Goal: Task Accomplishment & Management: Use online tool/utility

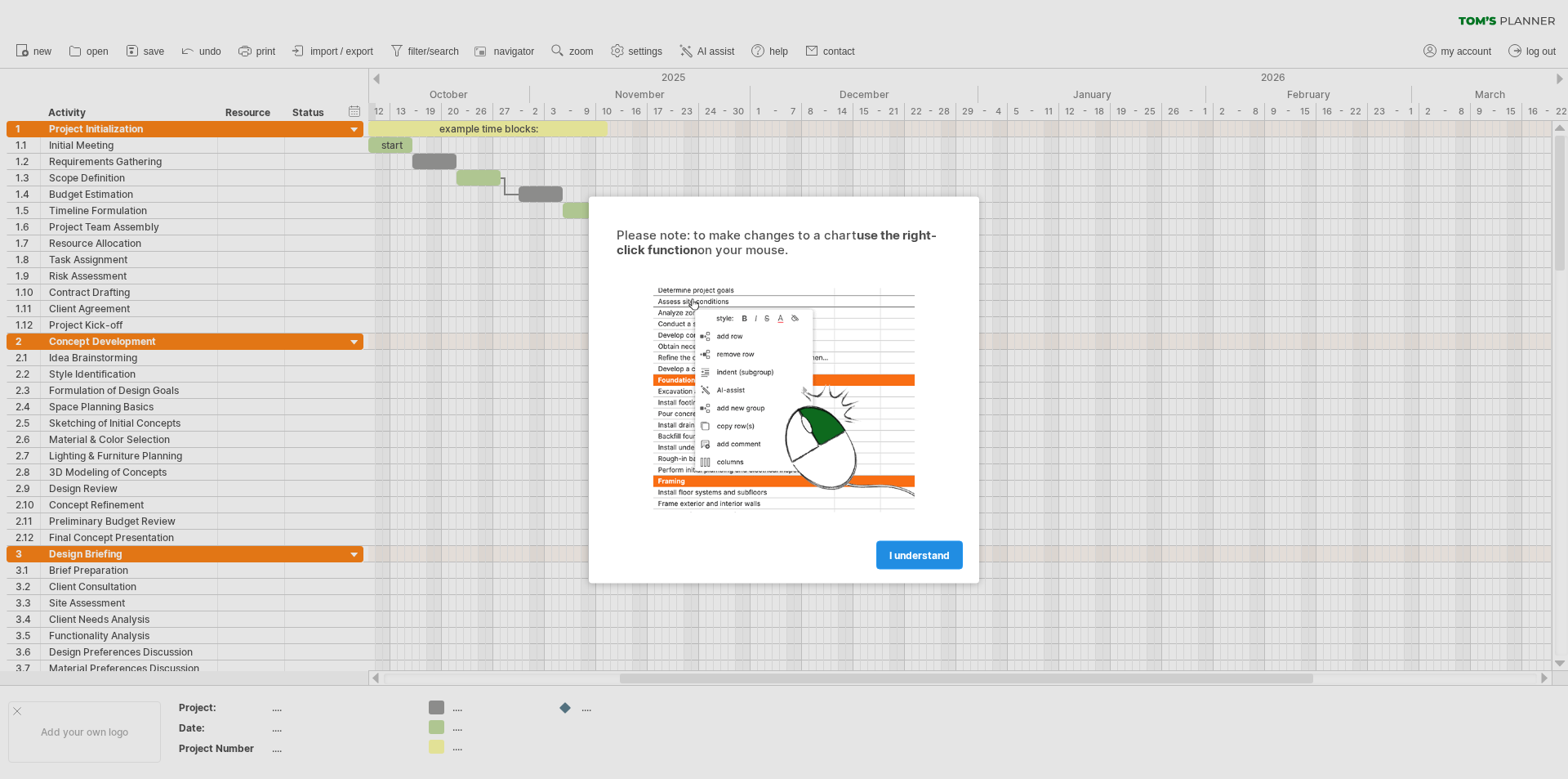
click at [908, 560] on span "I understand" at bounding box center [919, 555] width 61 height 13
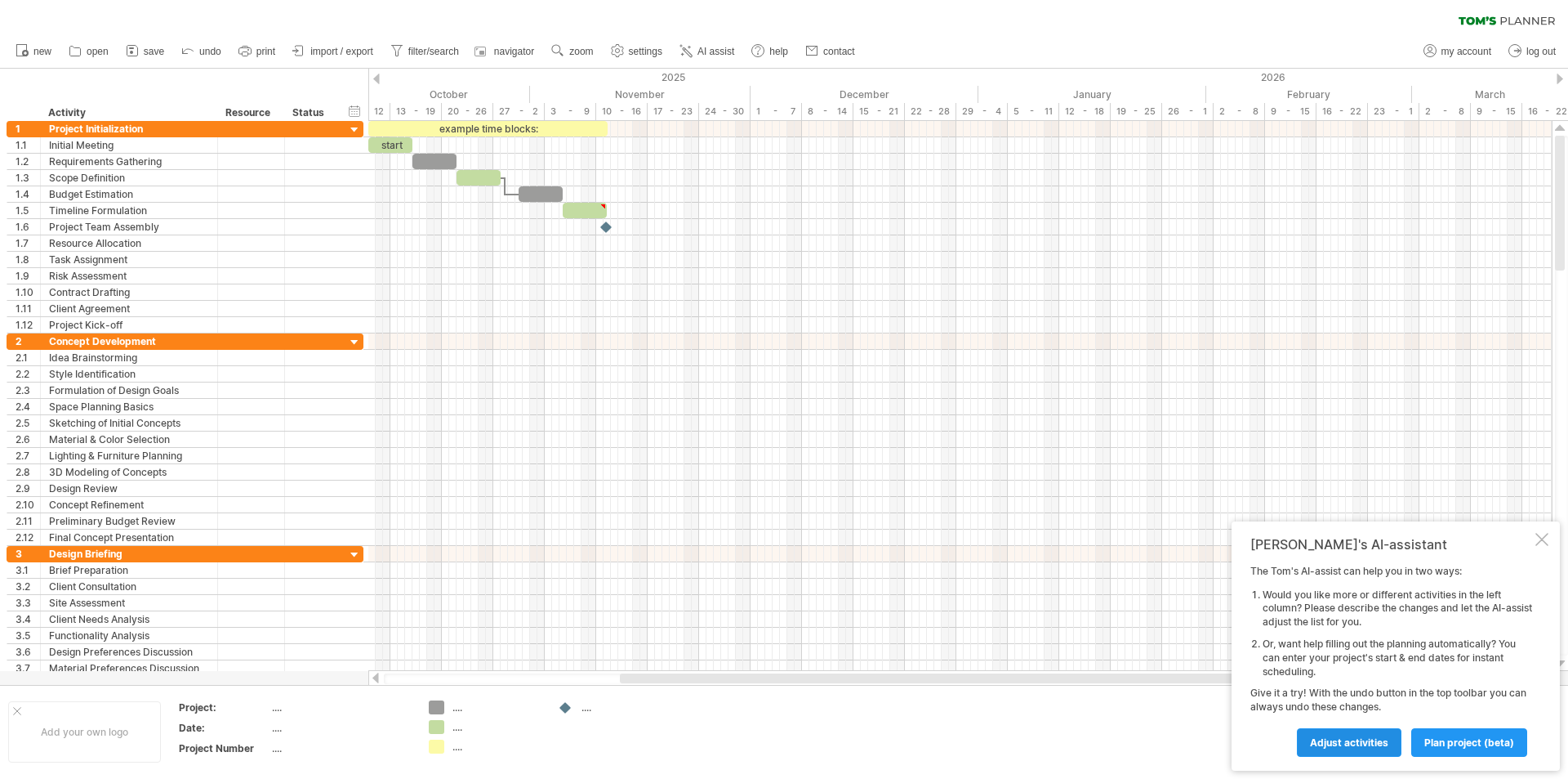
click at [1365, 741] on span "Adjust activities" at bounding box center [1350, 742] width 78 height 13
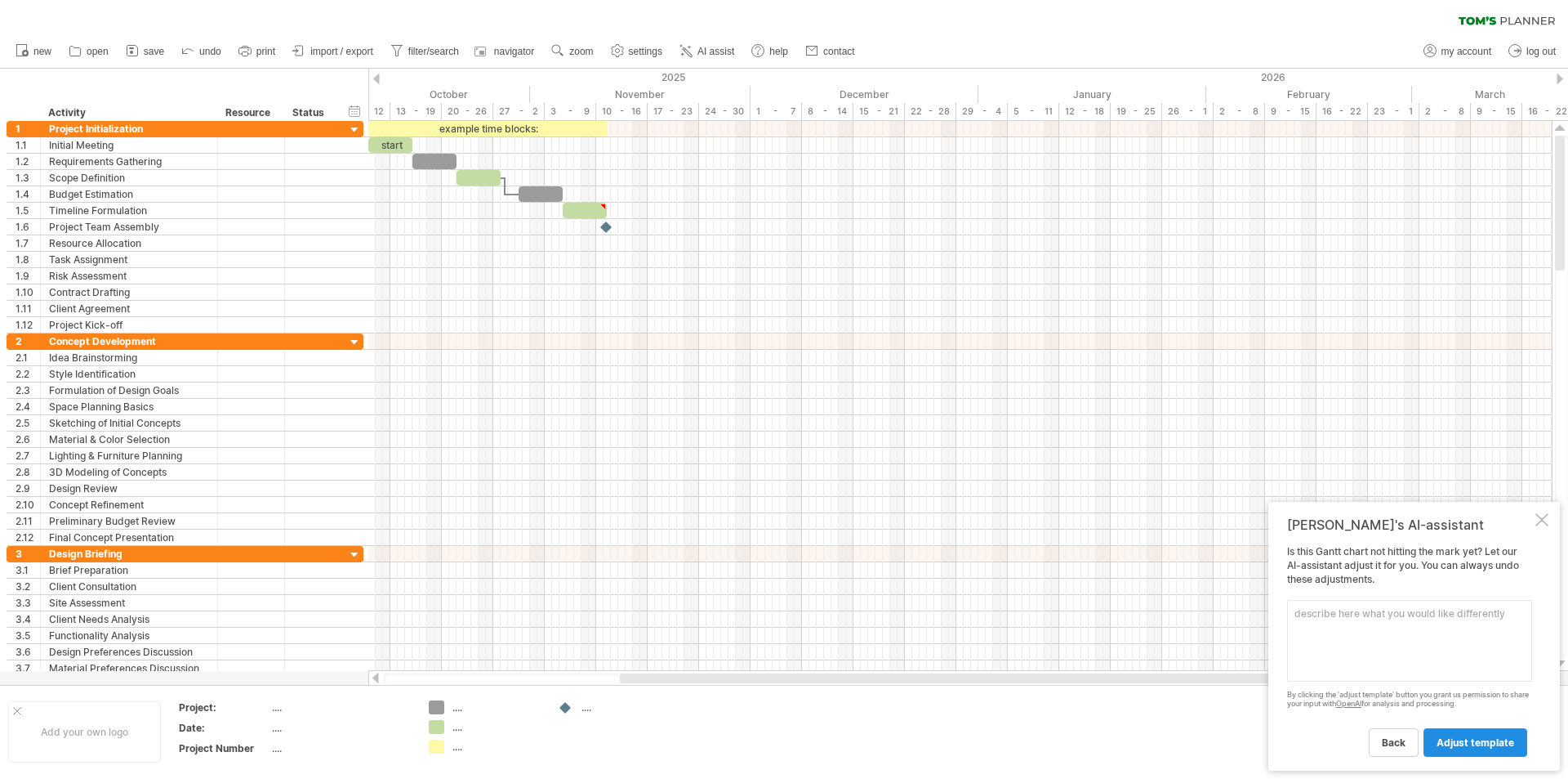
click at [1445, 746] on span "adjust template" at bounding box center [1475, 742] width 78 height 13
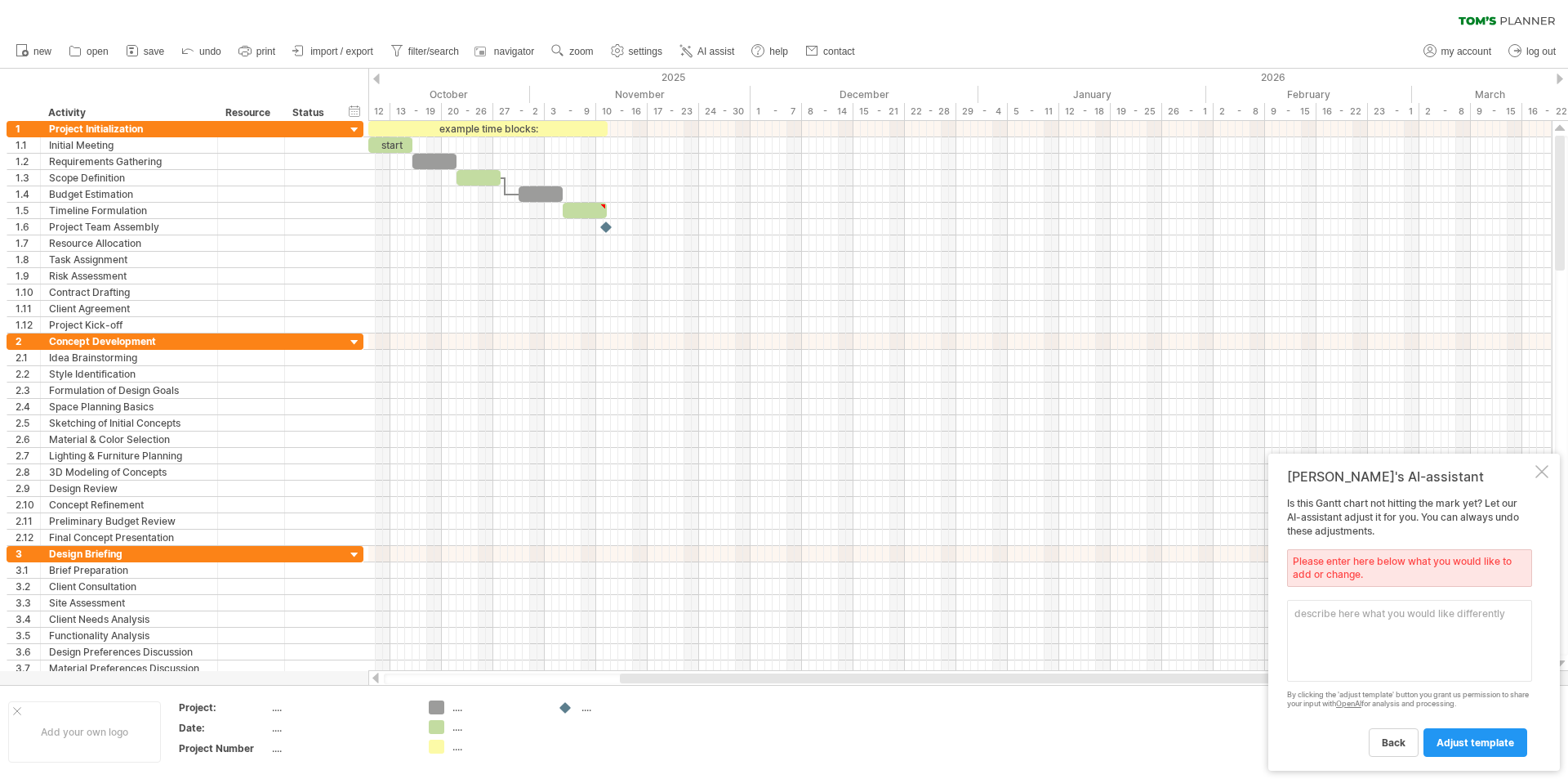
click at [1367, 754] on div "back adjust template" at bounding box center [1410, 735] width 245 height 42
click at [1393, 746] on span "back" at bounding box center [1394, 742] width 23 height 13
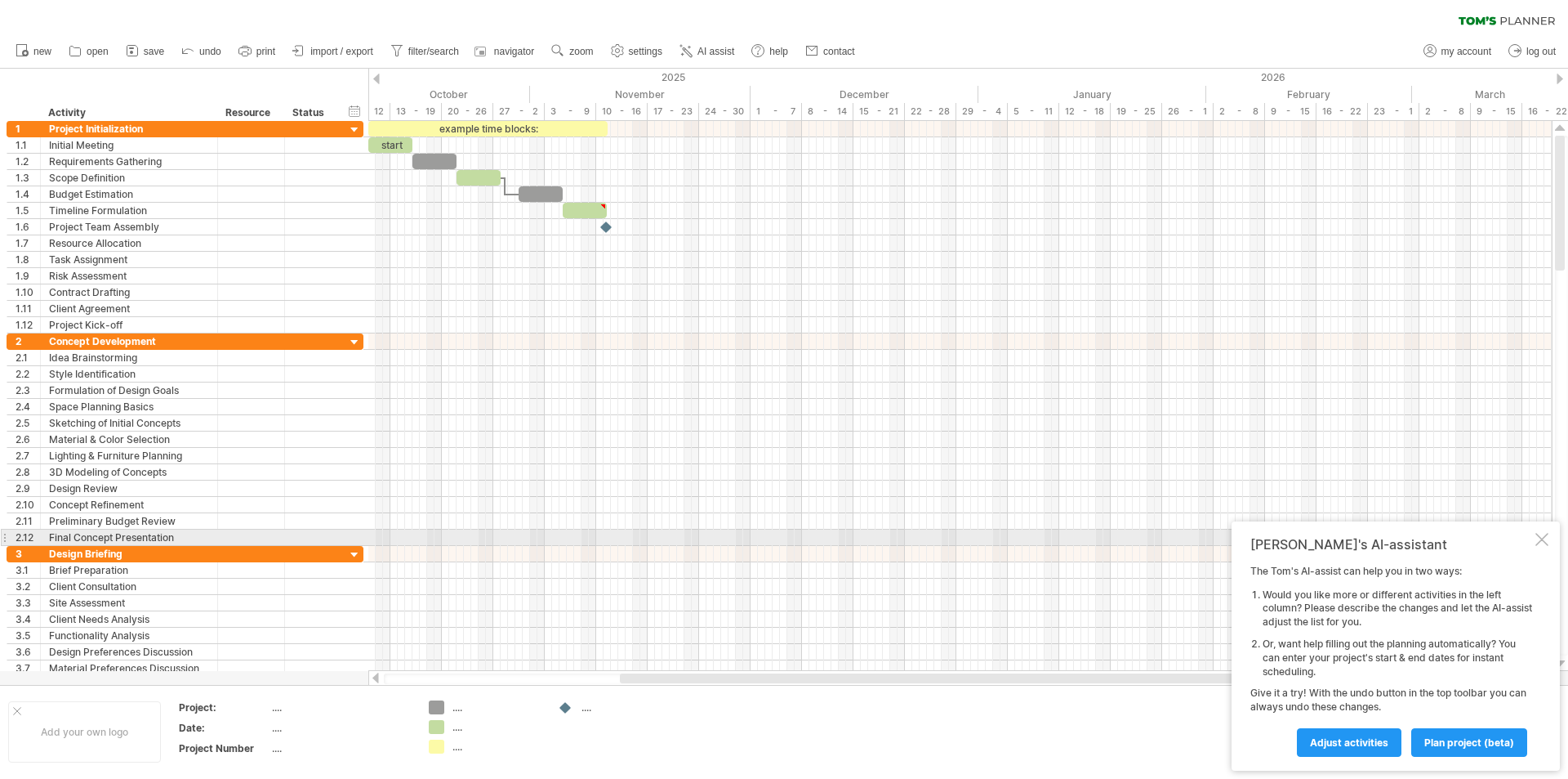
click at [1542, 540] on div at bounding box center [1542, 540] width 13 height 13
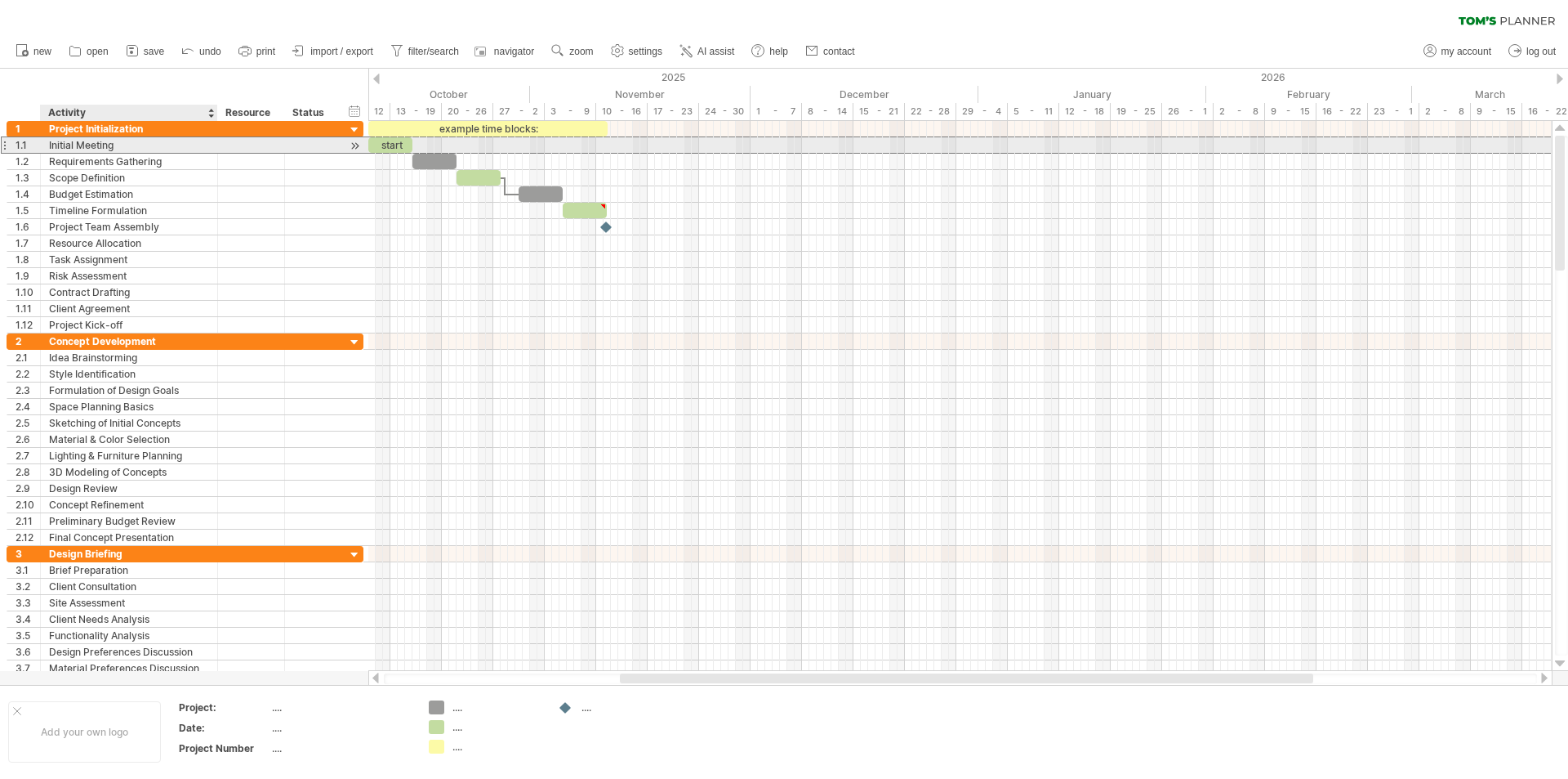
click at [131, 143] on div "Initial Meeting" at bounding box center [129, 145] width 160 height 16
click at [389, 144] on div "start" at bounding box center [390, 145] width 44 height 16
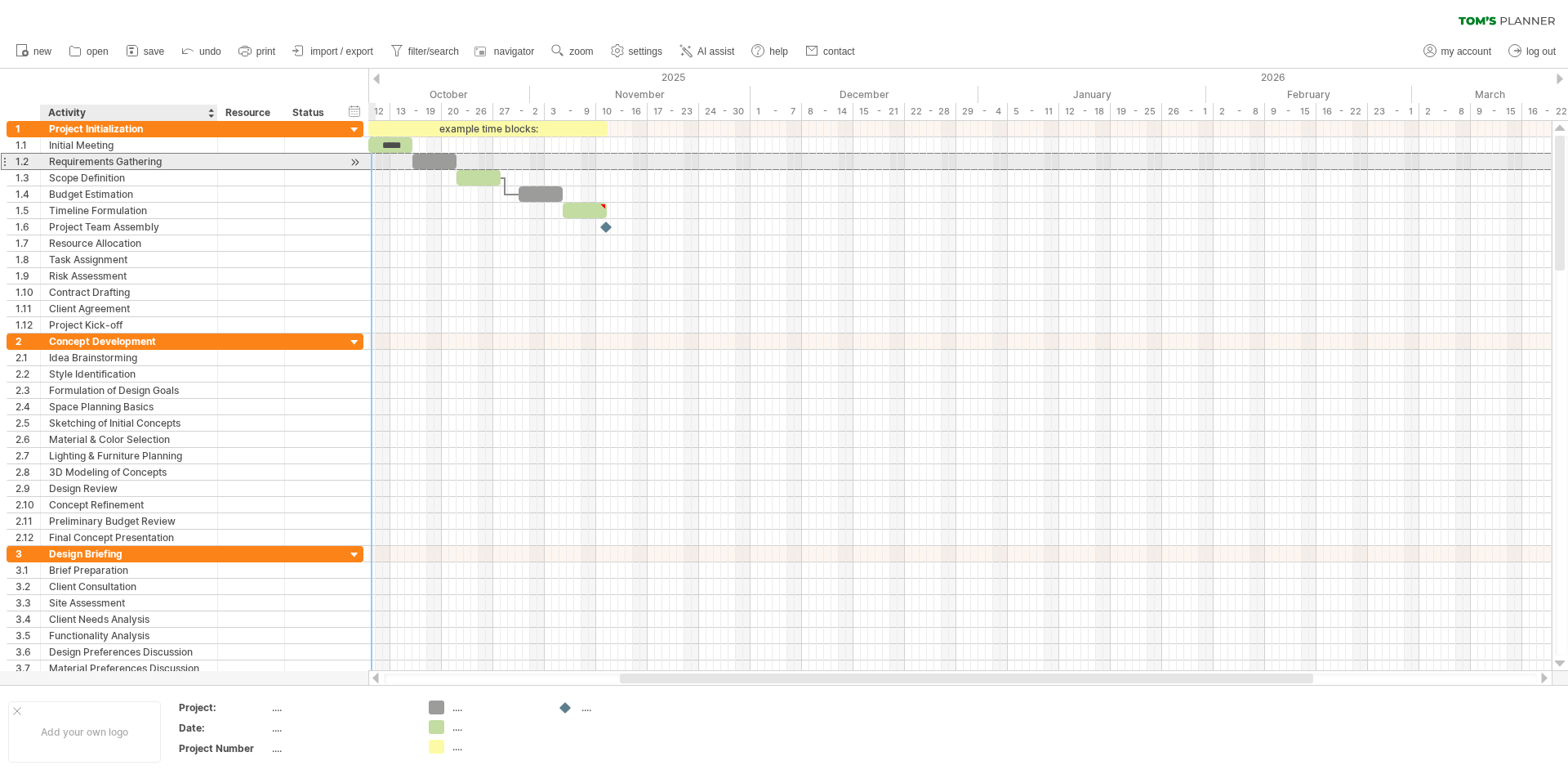
click at [119, 158] on div "Requirements Gathering" at bounding box center [129, 161] width 160 height 16
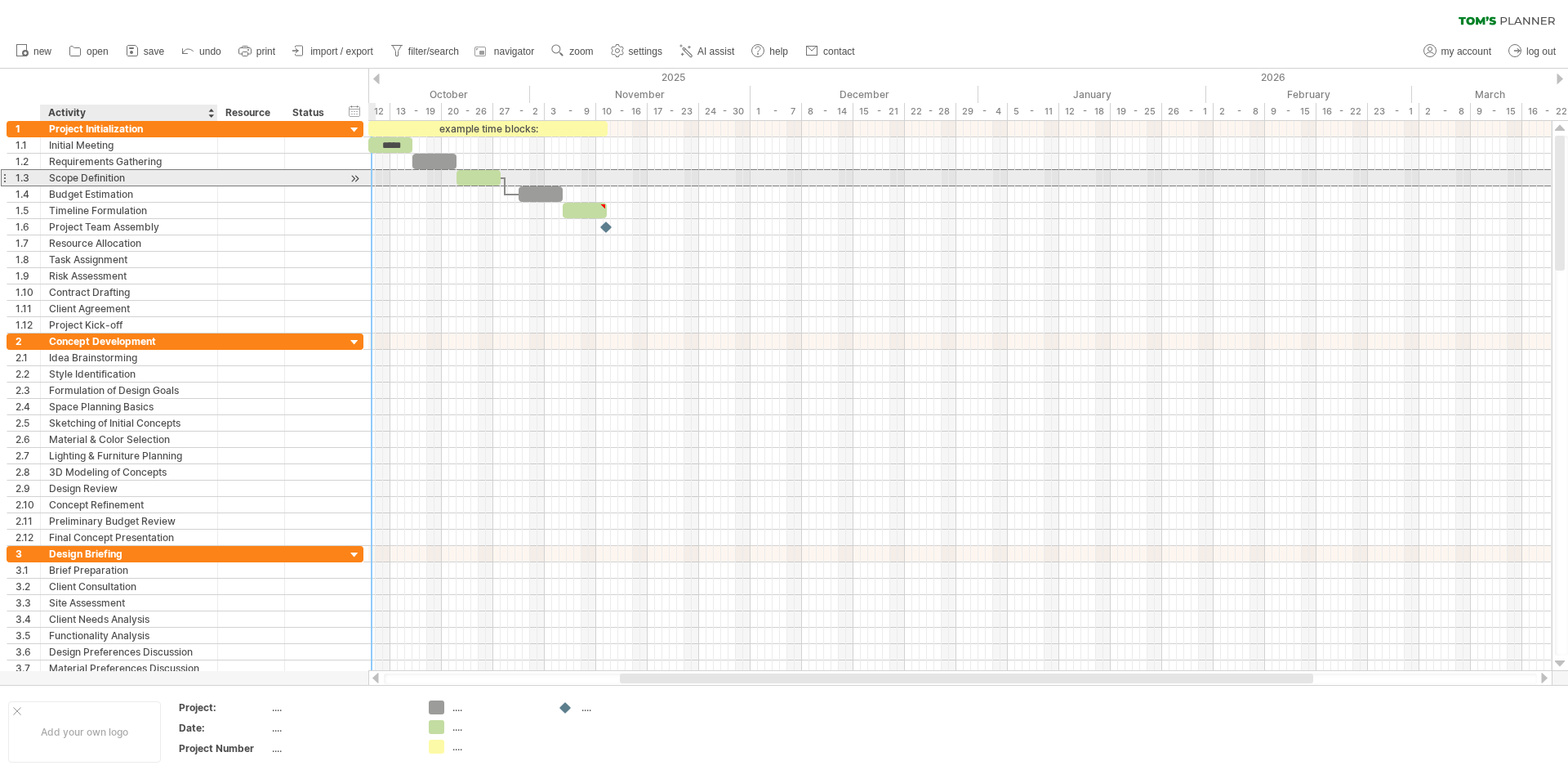
click at [134, 181] on div "Scope Definition" at bounding box center [129, 178] width 160 height 16
click at [149, 193] on div "Budget Estimation" at bounding box center [129, 193] width 160 height 16
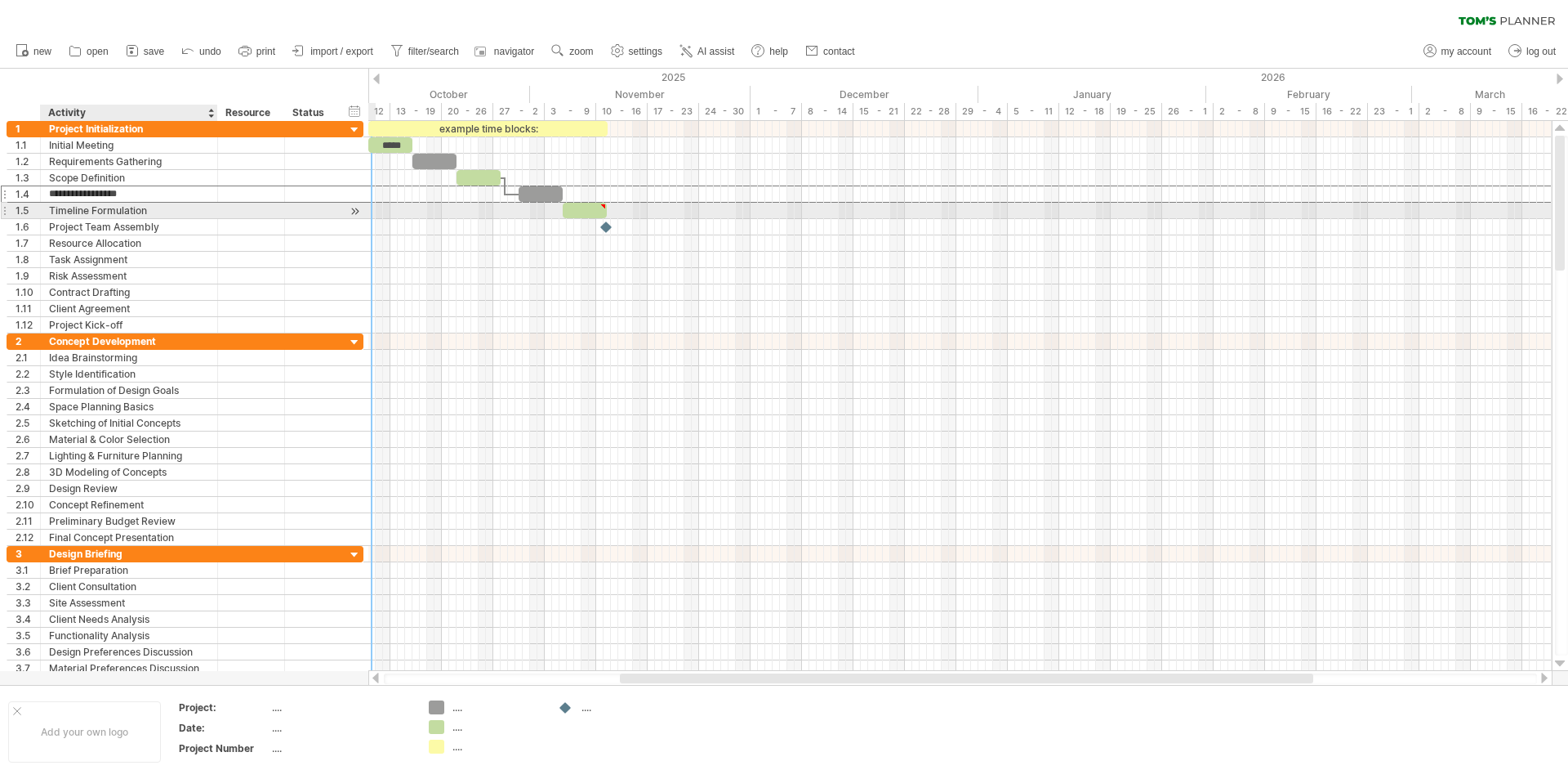
click at [153, 210] on div "Timeline Formulation" at bounding box center [129, 210] width 160 height 16
click at [157, 229] on div "Project Team Assembly" at bounding box center [129, 227] width 160 height 16
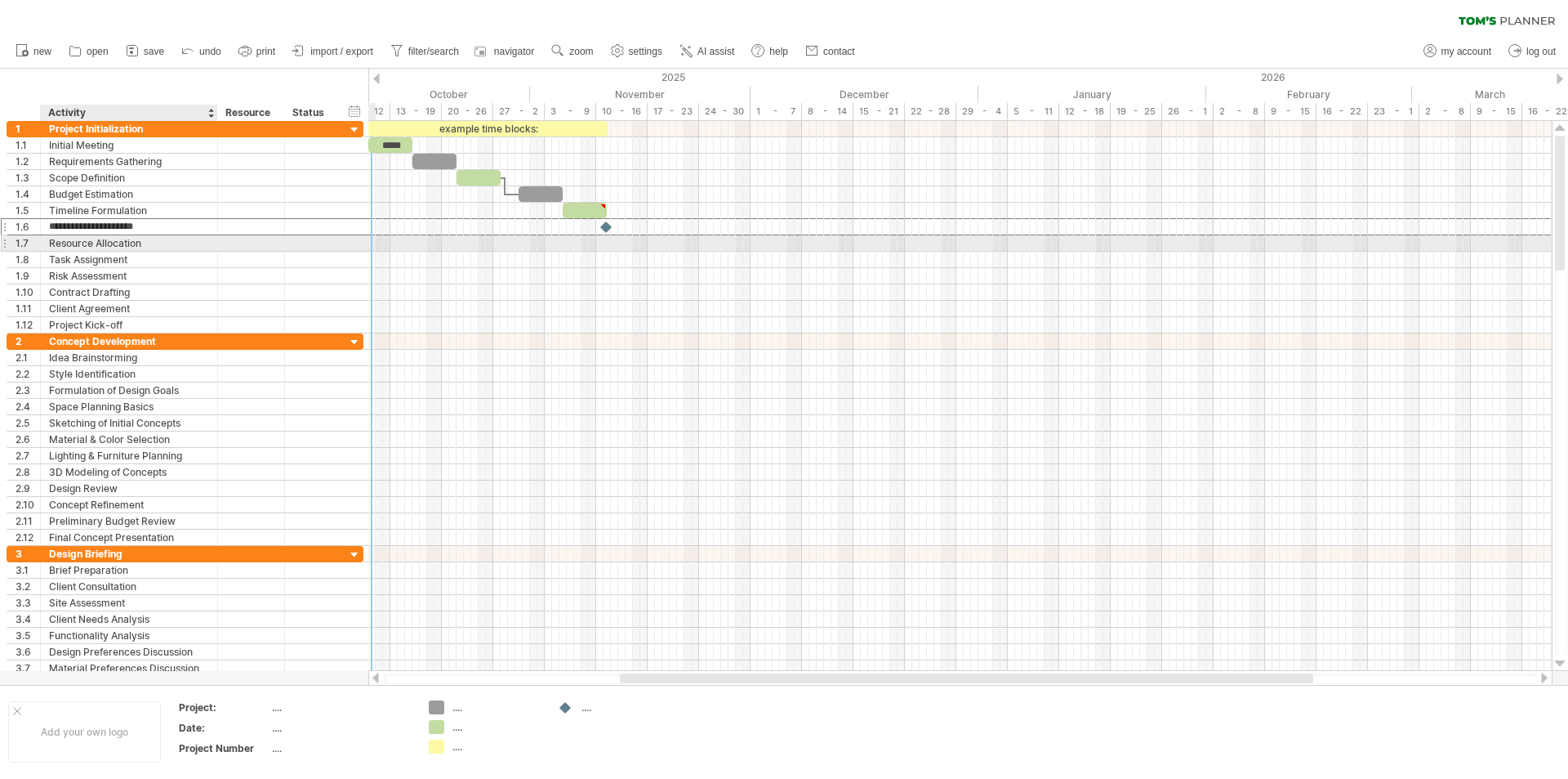
click at [155, 250] on div "Resource Allocation" at bounding box center [129, 243] width 160 height 16
click at [154, 259] on div "Task Assignment" at bounding box center [129, 259] width 160 height 16
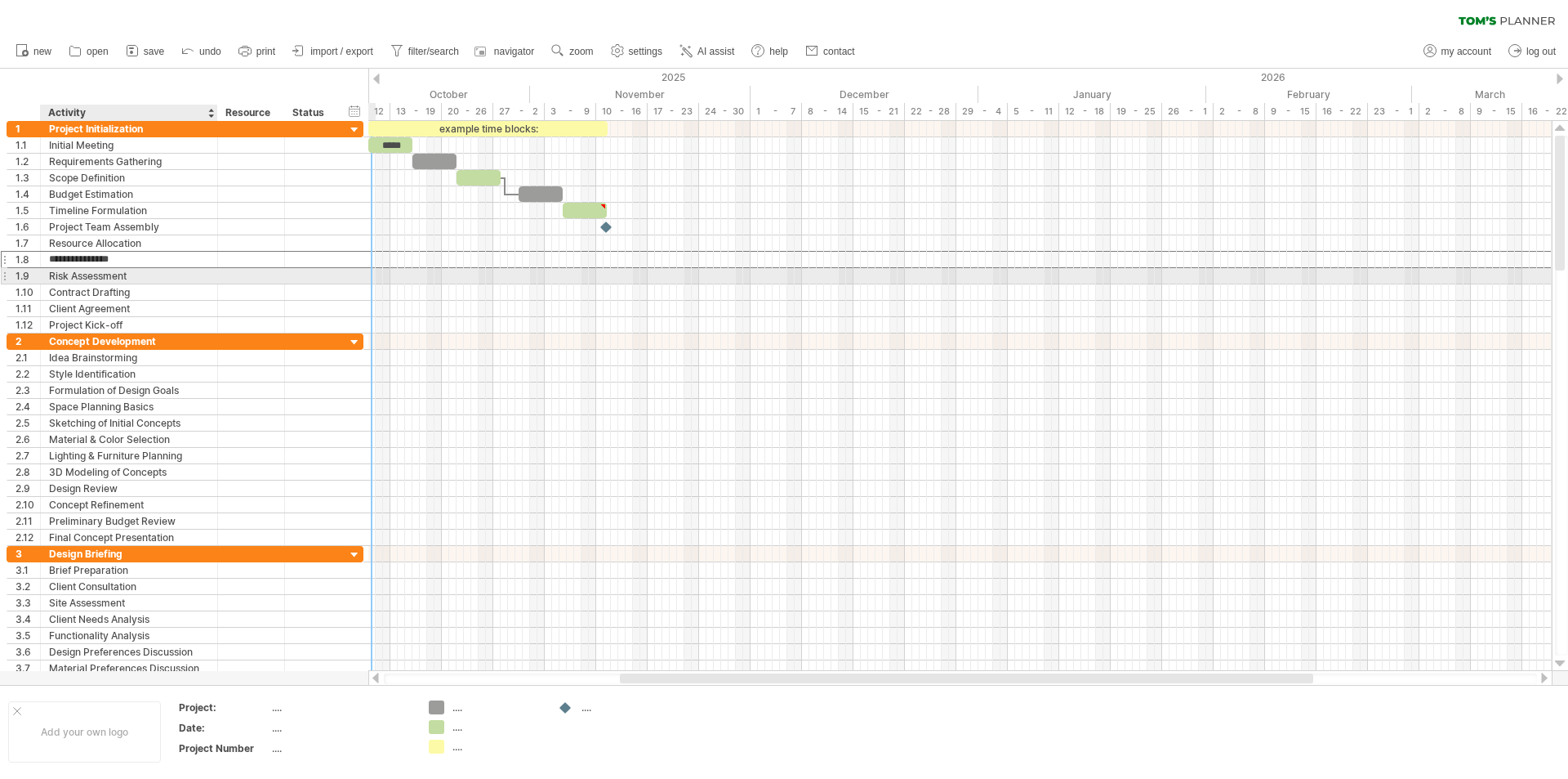
click at [154, 273] on div "Risk Assessment" at bounding box center [129, 275] width 160 height 16
click at [154, 294] on div "Contract Drafting" at bounding box center [129, 292] width 160 height 16
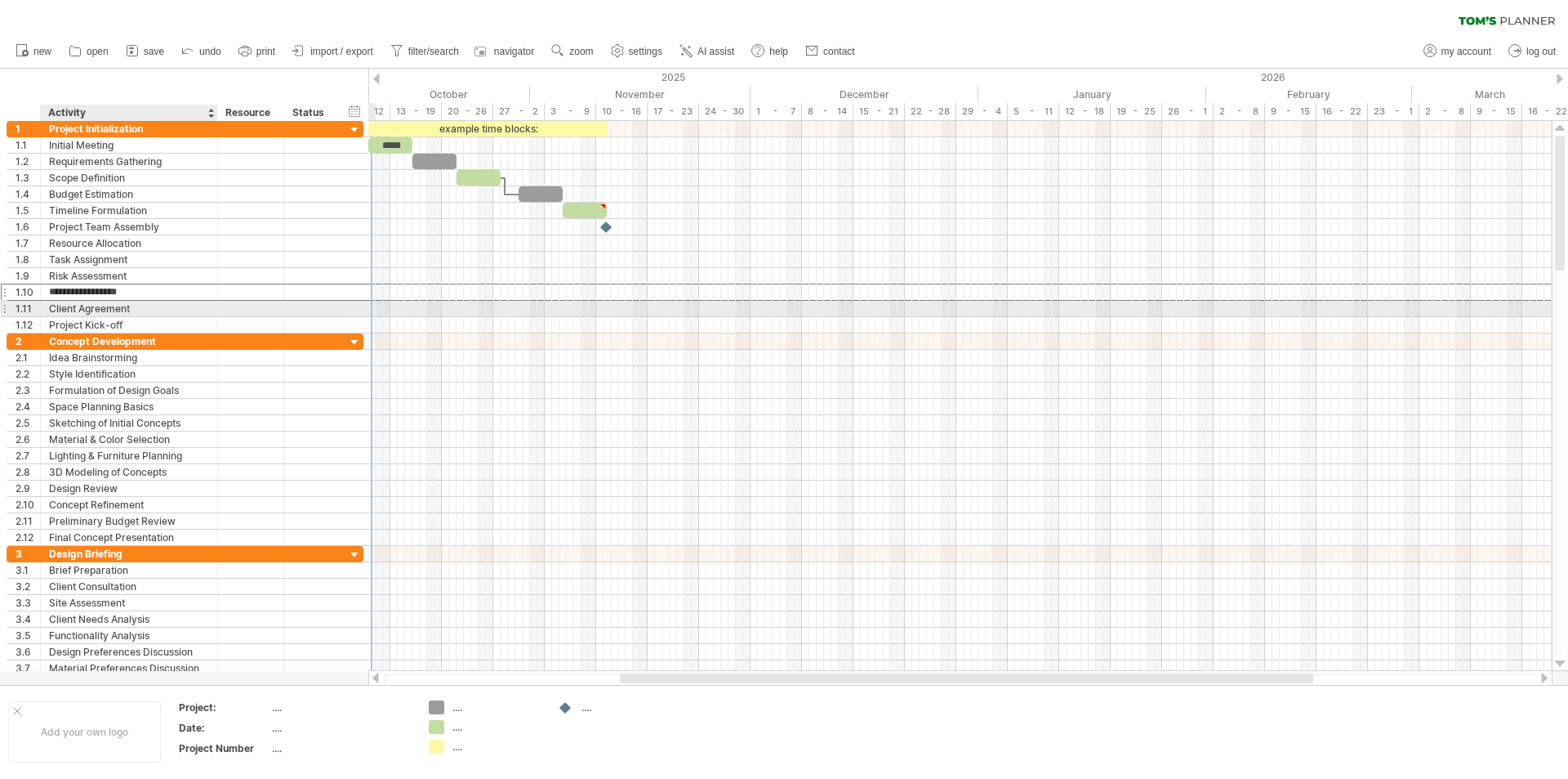
click at [157, 308] on div "Client Agreement" at bounding box center [129, 309] width 160 height 16
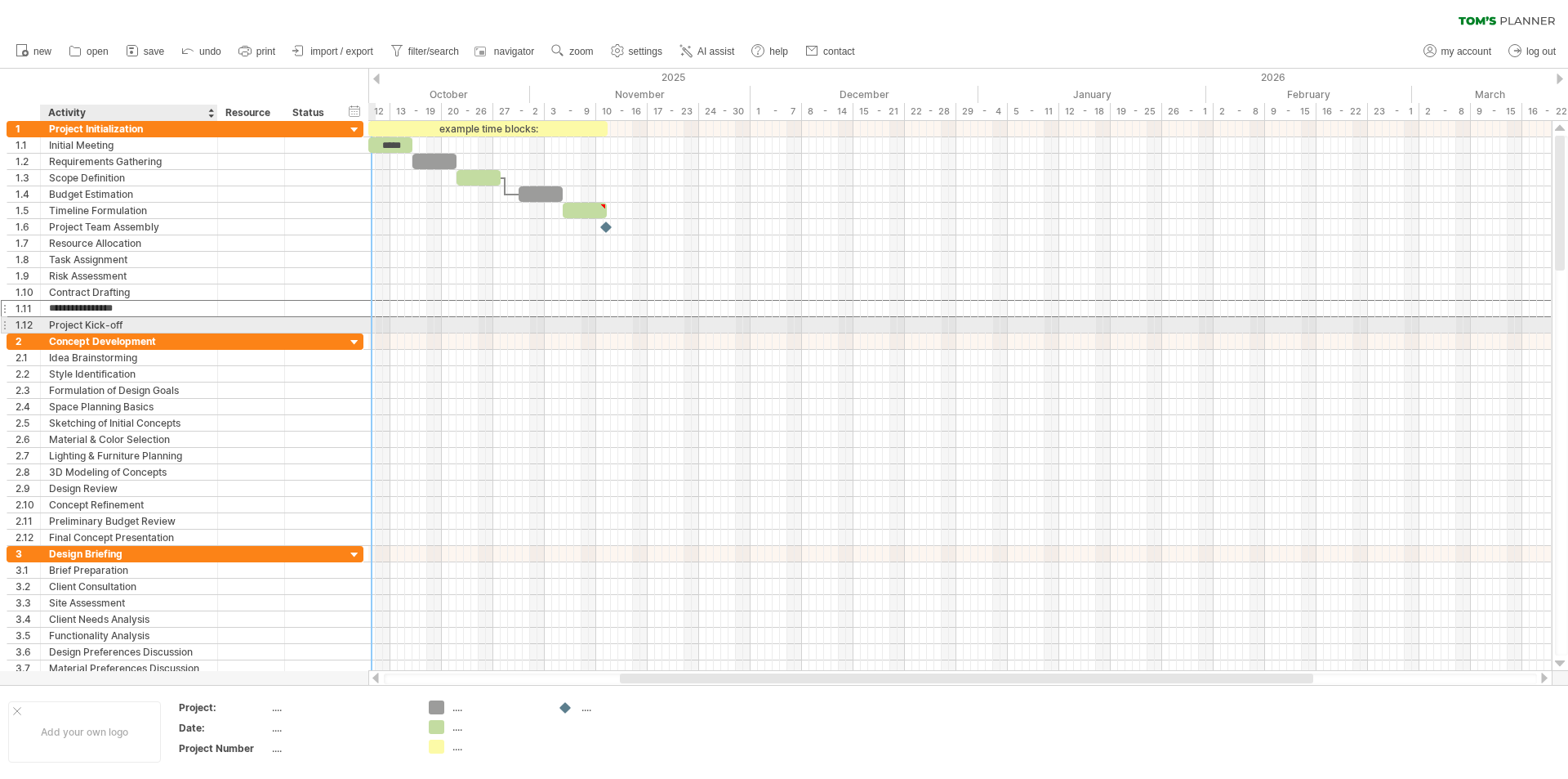
click at [161, 324] on div "Project Kick-off" at bounding box center [129, 324] width 160 height 16
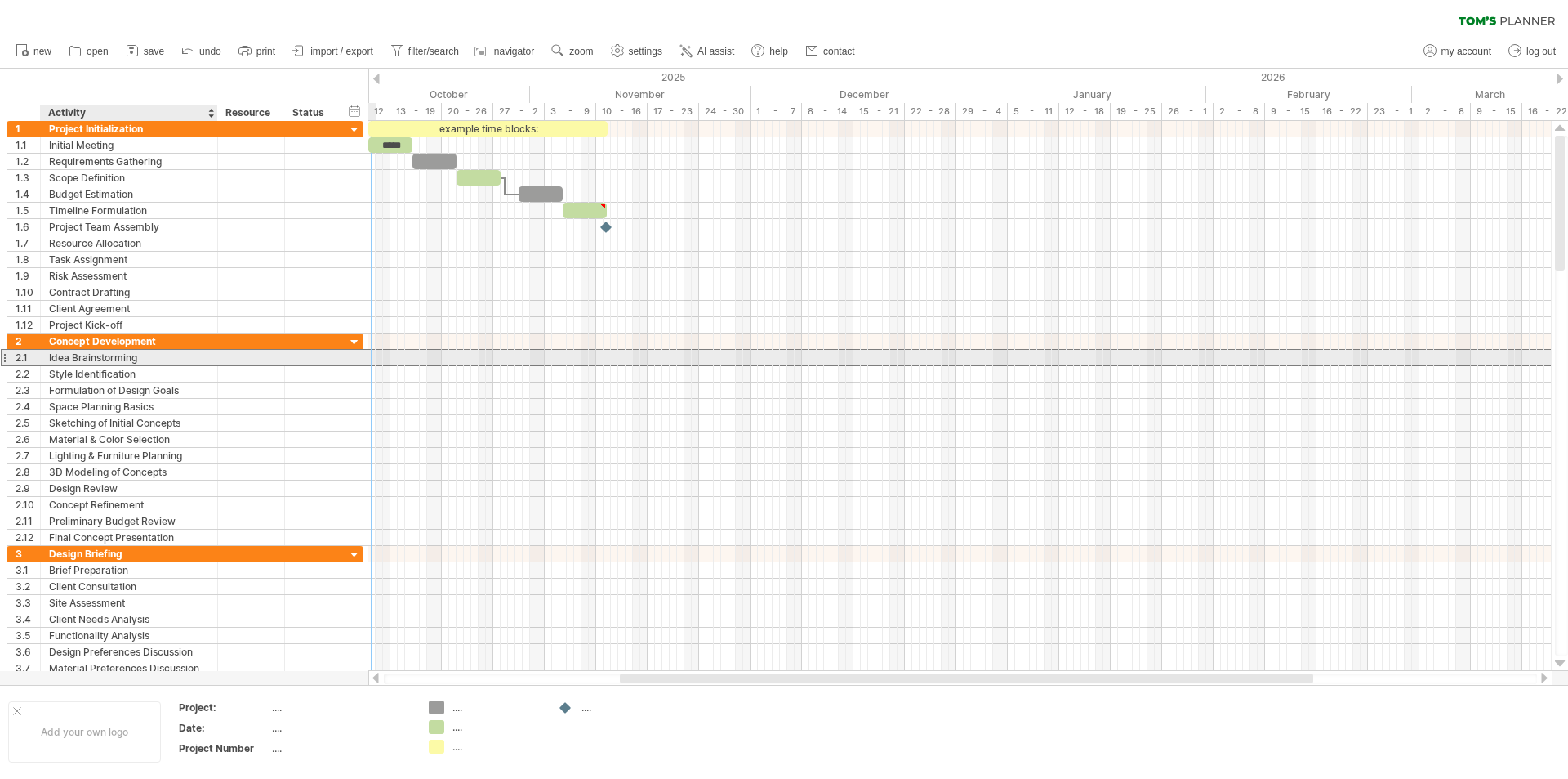
drag, startPoint x: 172, startPoint y: 357, endPoint x: 178, endPoint y: 364, distance: 9.2
click at [173, 358] on div "Idea Brainstorming" at bounding box center [129, 357] width 160 height 16
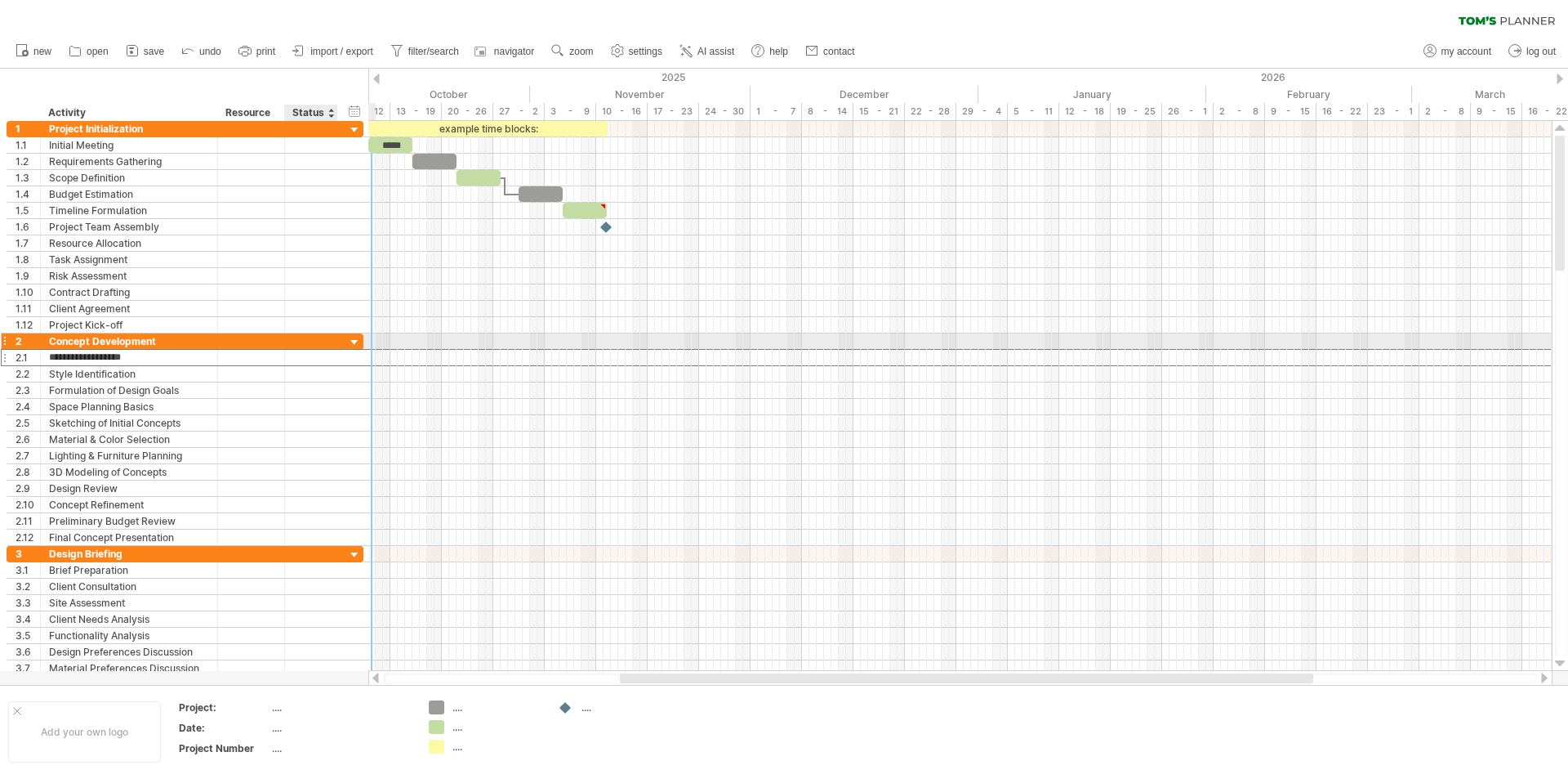
click at [351, 339] on div at bounding box center [354, 343] width 16 height 16
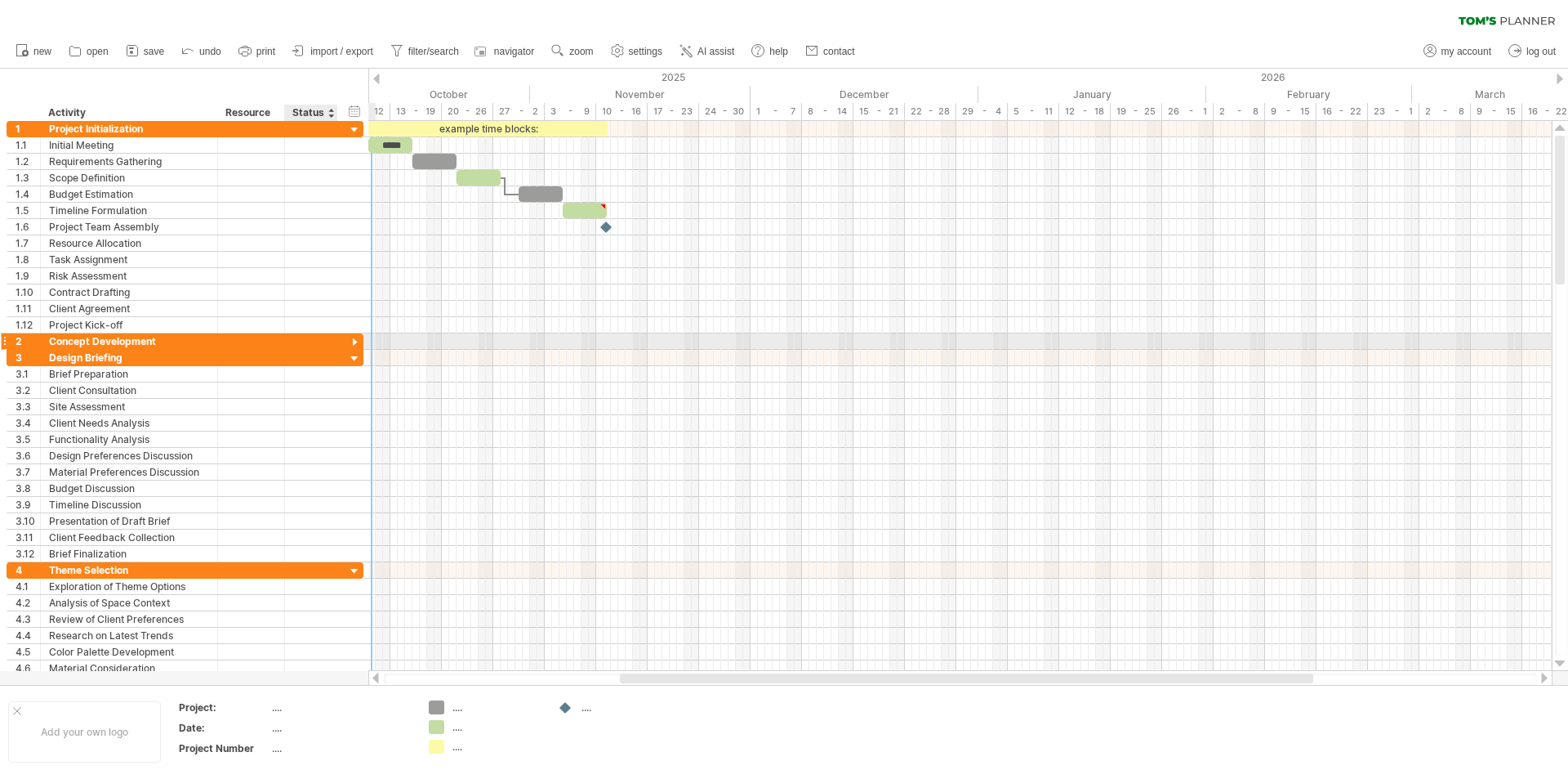
click at [352, 339] on div at bounding box center [354, 343] width 16 height 16
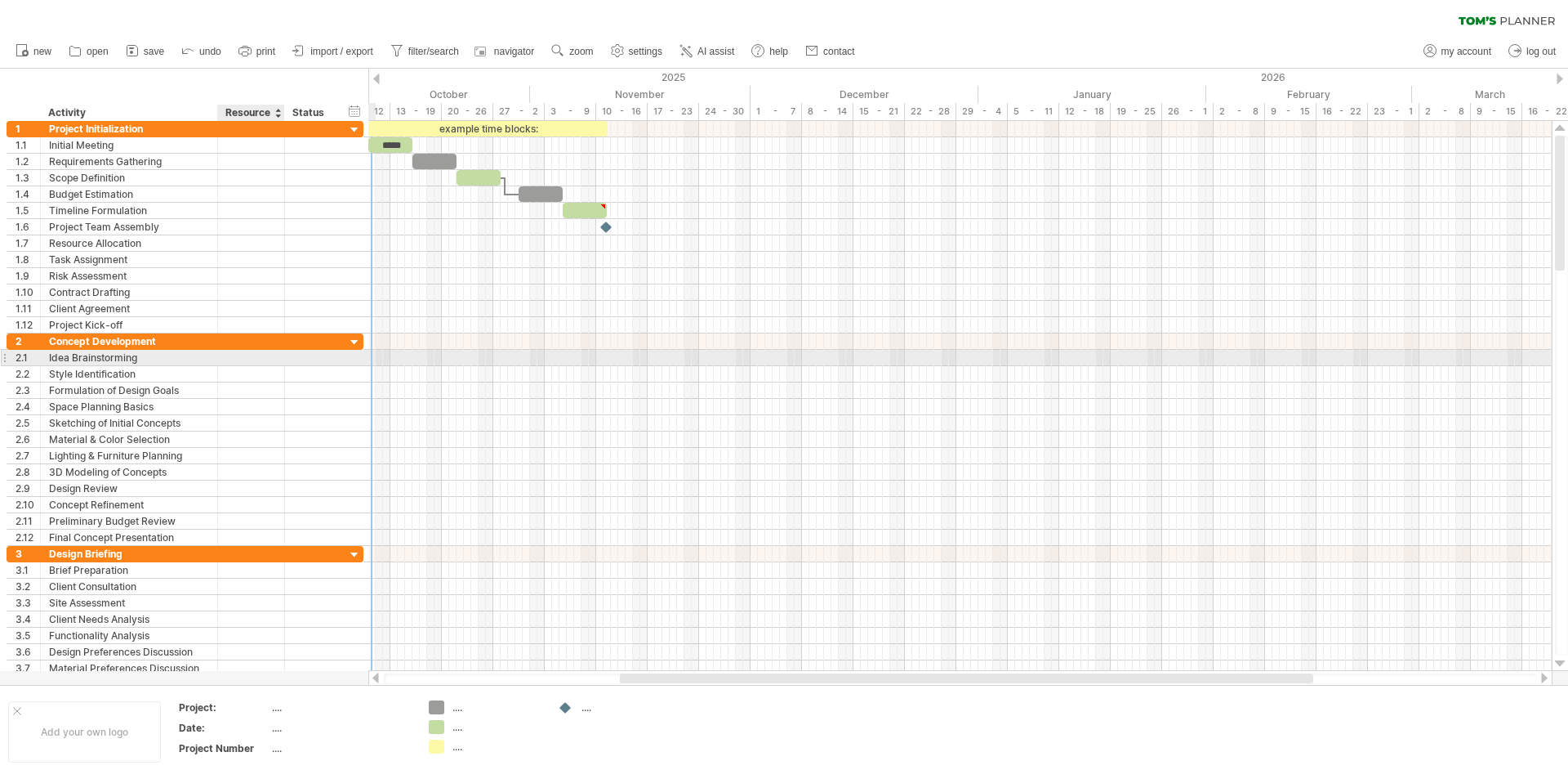
click at [233, 357] on div at bounding box center [251, 357] width 50 height 16
click at [234, 355] on input "text" at bounding box center [251, 357] width 50 height 16
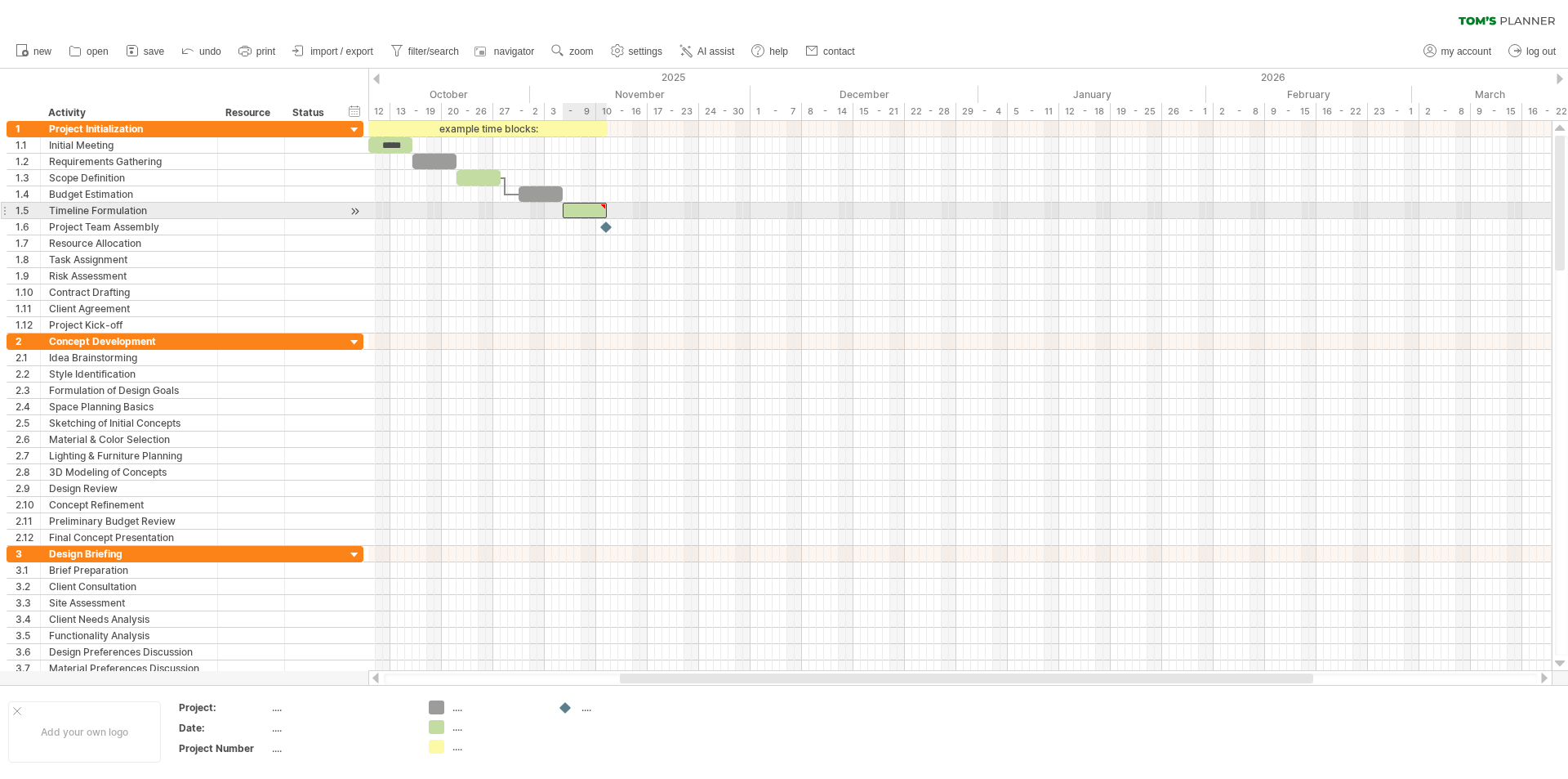
click at [583, 204] on div at bounding box center [584, 210] width 44 height 16
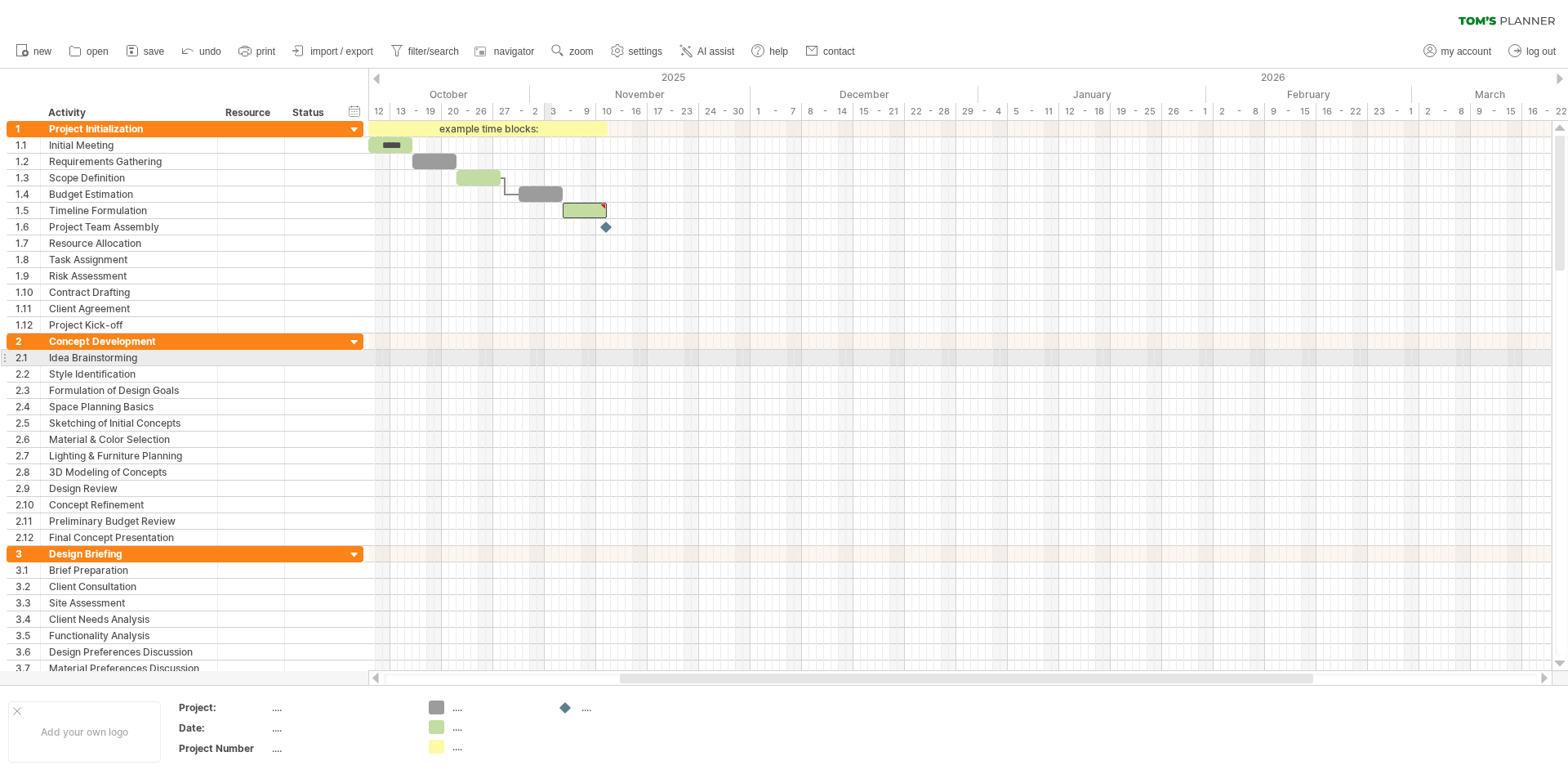
click at [549, 360] on div at bounding box center [960, 358] width 1184 height 17
click at [560, 358] on div at bounding box center [960, 358] width 1184 height 17
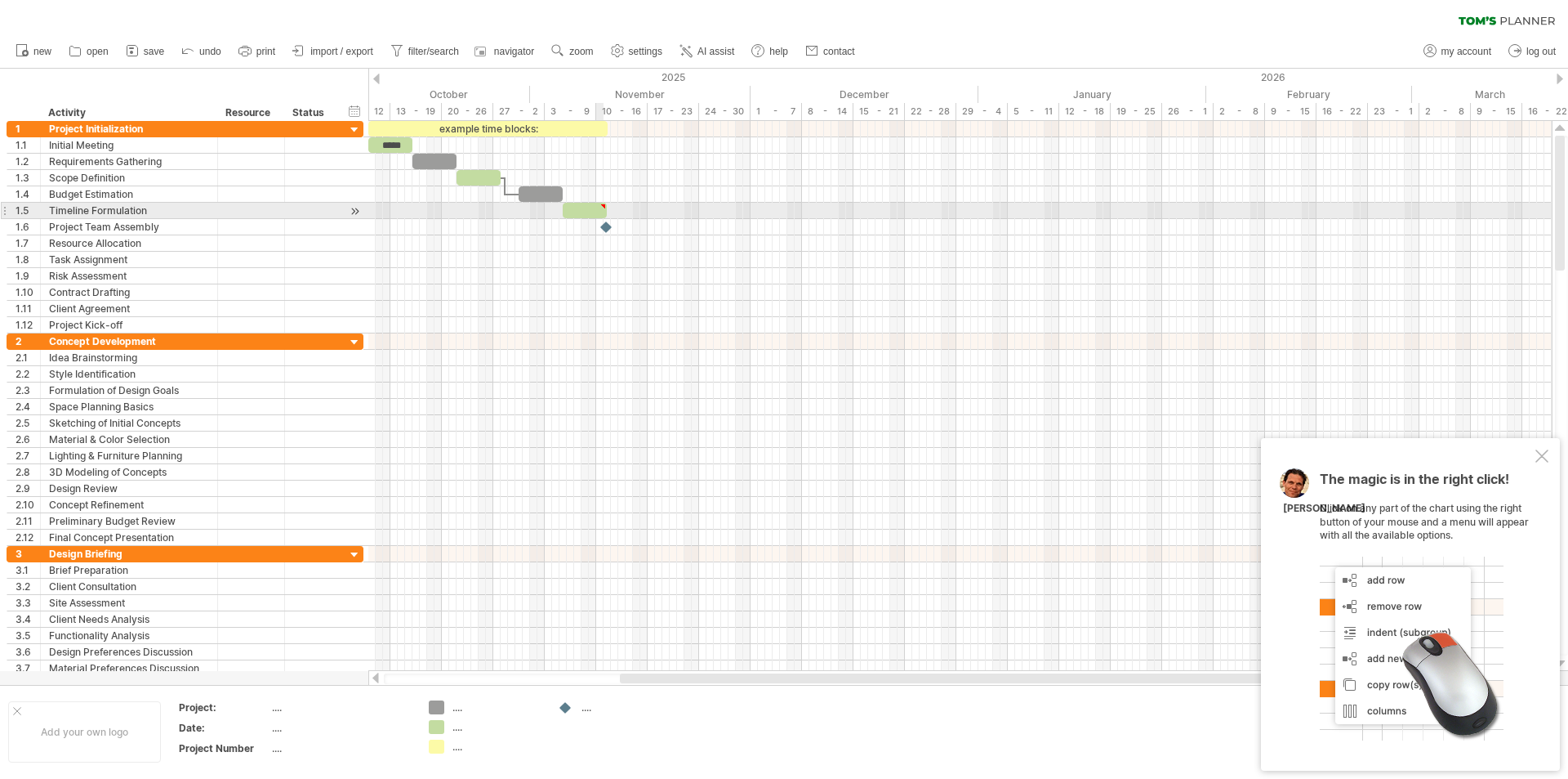
type textarea "**********"
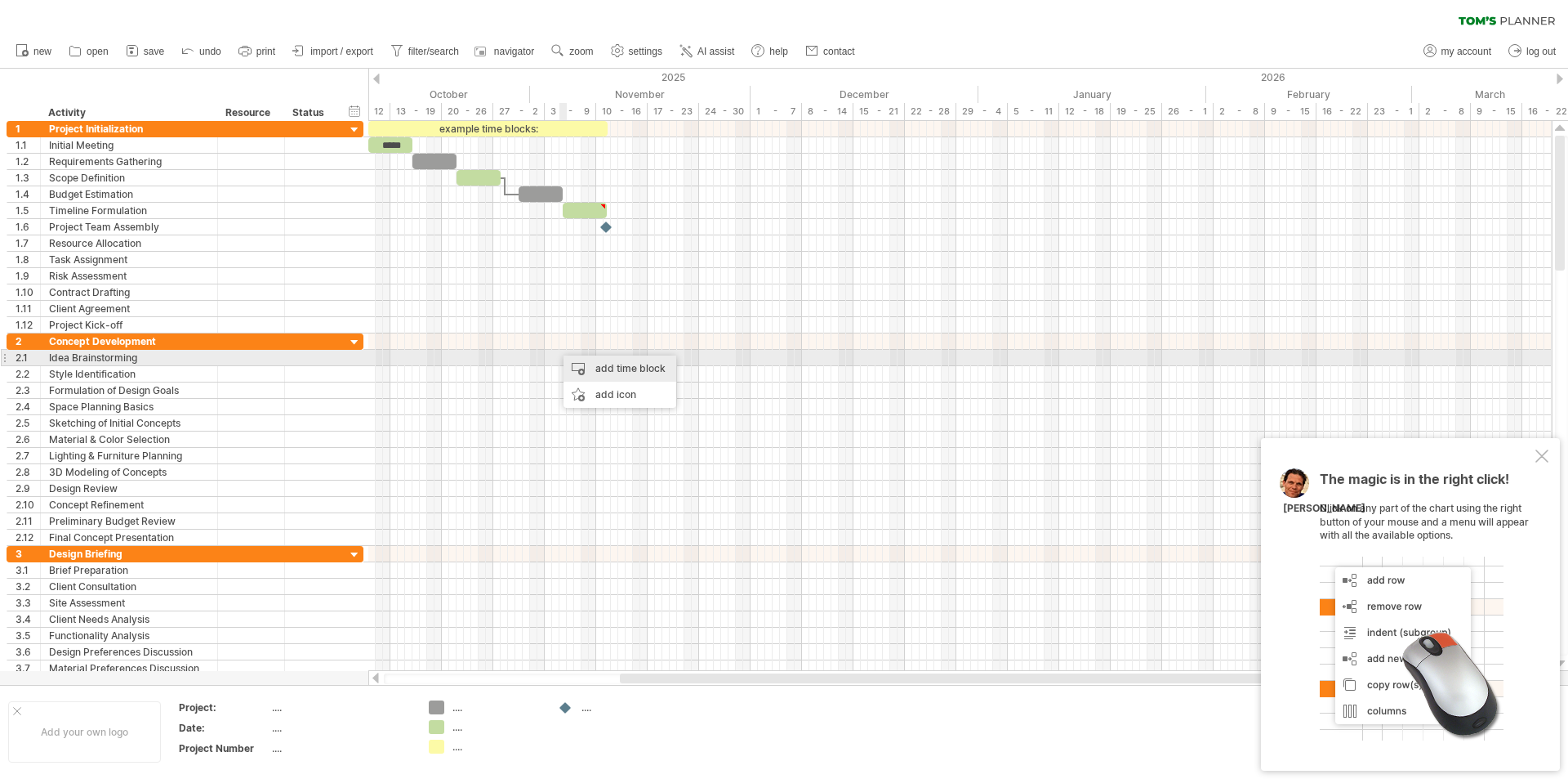
click at [596, 367] on div "add time block" at bounding box center [619, 368] width 113 height 26
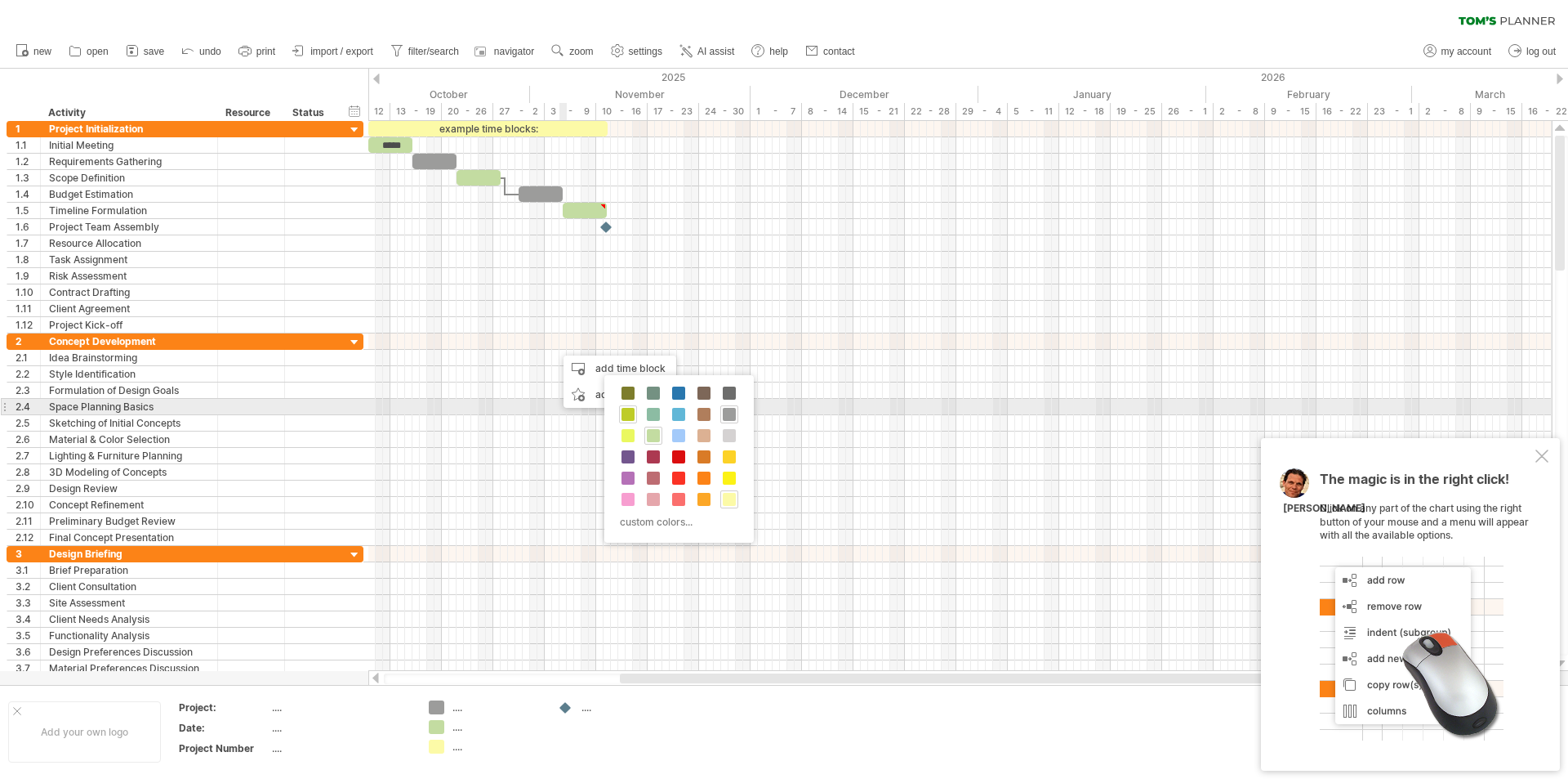
click at [631, 413] on span at bounding box center [629, 415] width 13 height 13
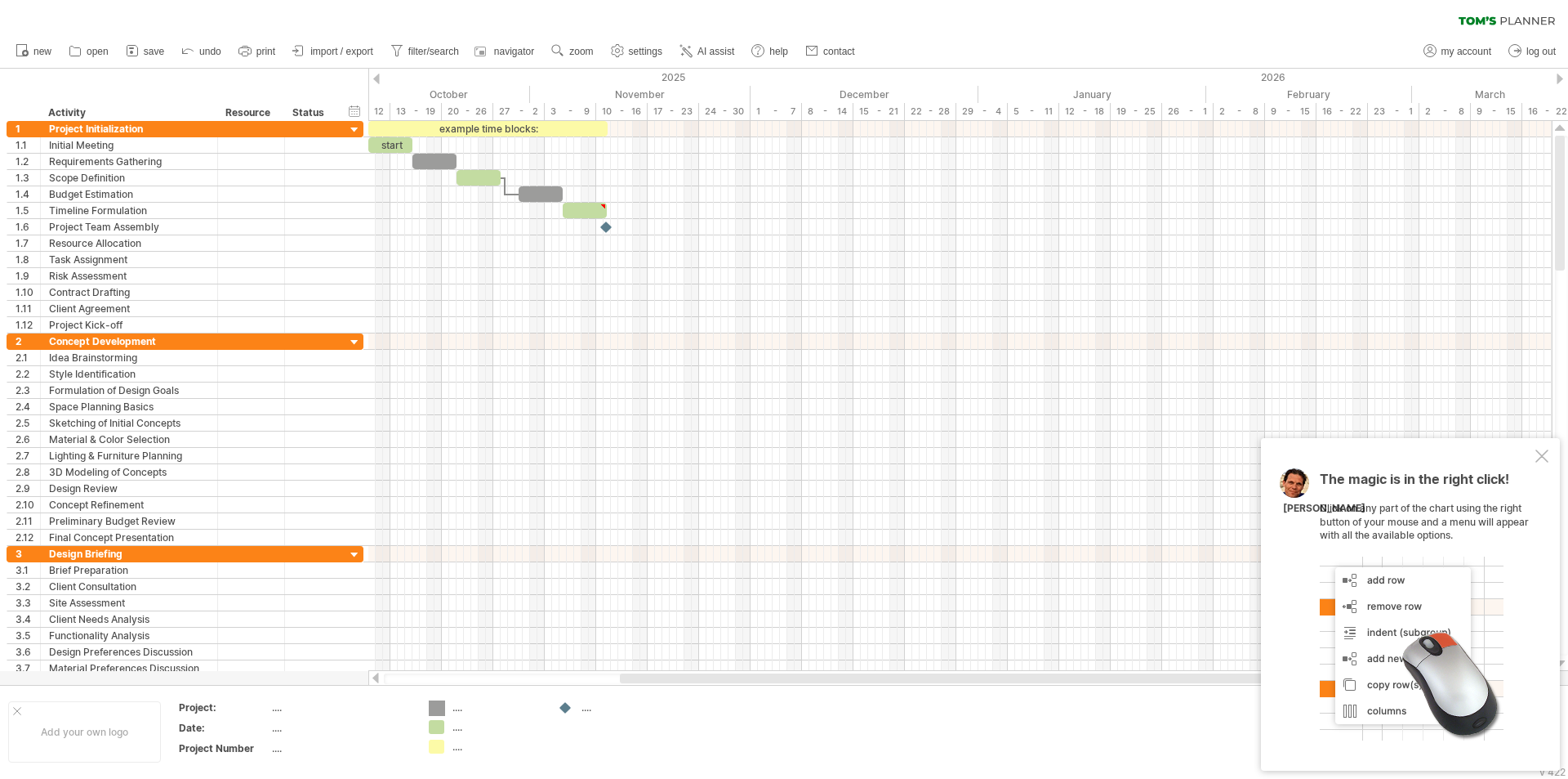
click at [438, 708] on div "Trying to reach [DOMAIN_NAME] Connected again... 0% clear filter new 1" at bounding box center [784, 390] width 1568 height 779
click at [437, 726] on div "Trying to reach [DOMAIN_NAME] Connected again... 0% clear filter new 1" at bounding box center [784, 390] width 1568 height 779
click at [502, 98] on div "October" at bounding box center [416, 94] width 228 height 18
click at [463, 86] on div "October" at bounding box center [416, 94] width 228 height 18
click at [694, 86] on div "November" at bounding box center [640, 94] width 221 height 18
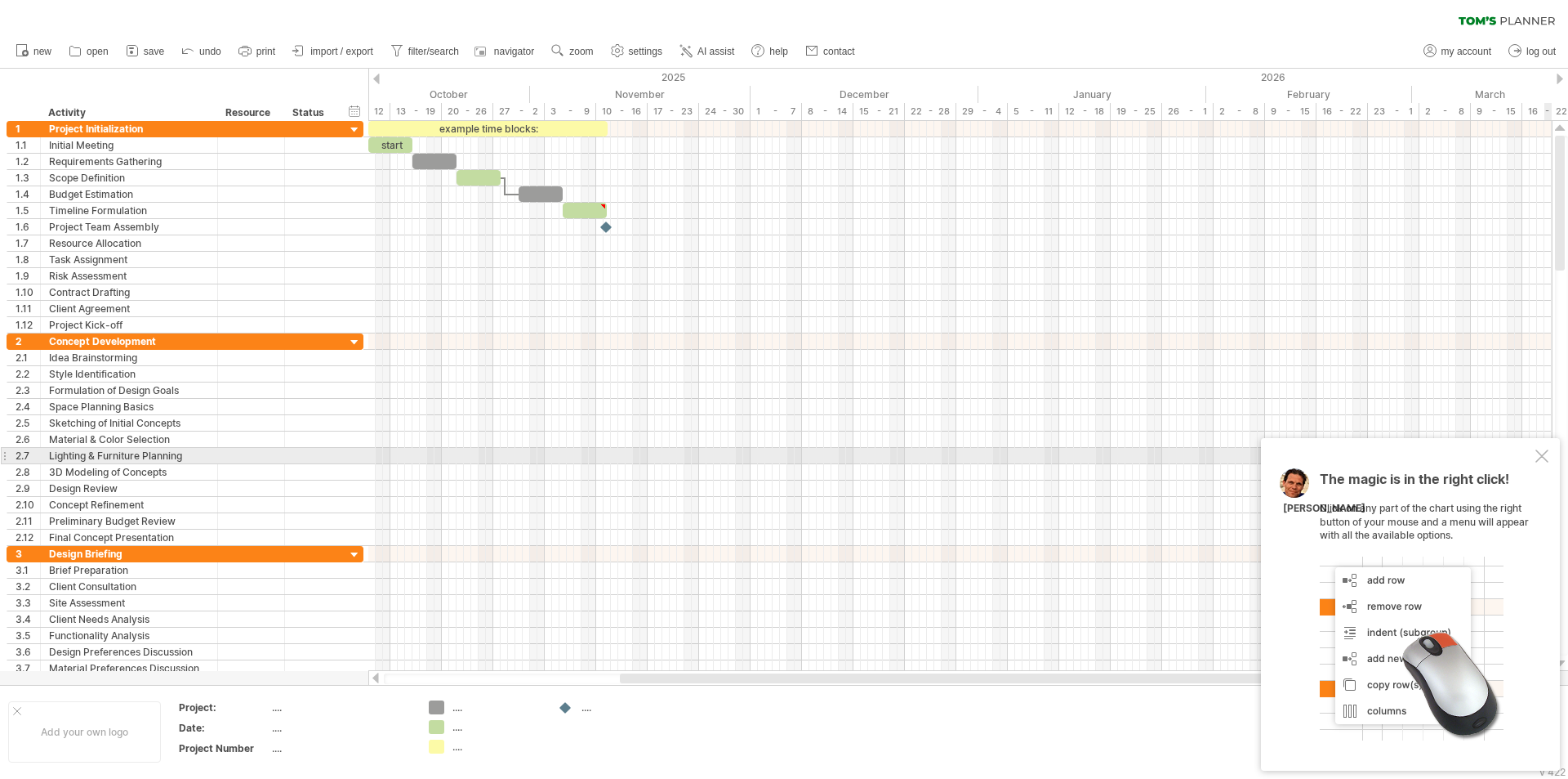
click at [1540, 455] on div at bounding box center [1542, 456] width 13 height 13
